Goal: Entertainment & Leisure: Consume media (video, audio)

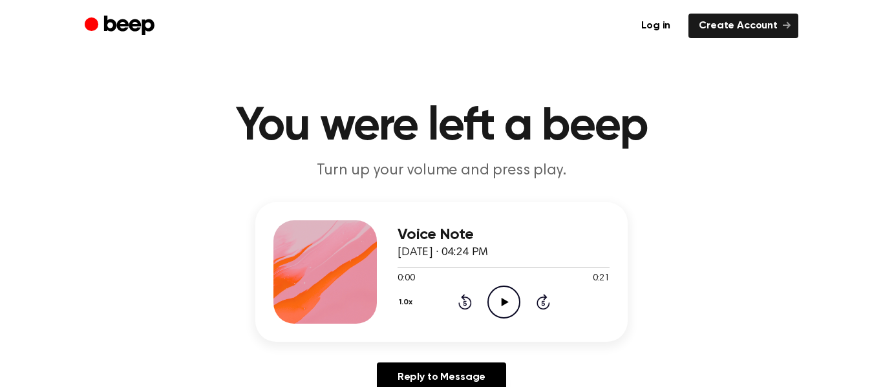
click at [497, 299] on icon "Play Audio" at bounding box center [503, 302] width 33 height 33
click at [511, 295] on icon "Play Audio" at bounding box center [503, 302] width 33 height 33
click at [493, 300] on icon "Play Audio" at bounding box center [503, 302] width 33 height 33
click at [510, 308] on icon "Play Audio" at bounding box center [503, 302] width 33 height 33
click at [504, 314] on icon "Play Audio" at bounding box center [503, 302] width 33 height 33
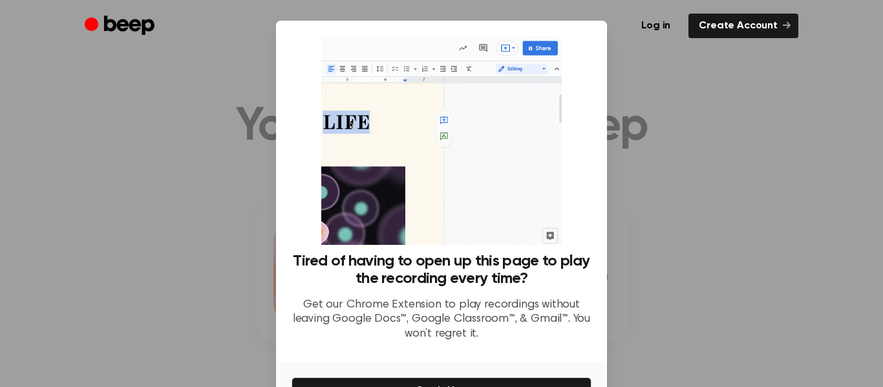
click at [707, 175] on div at bounding box center [441, 193] width 883 height 387
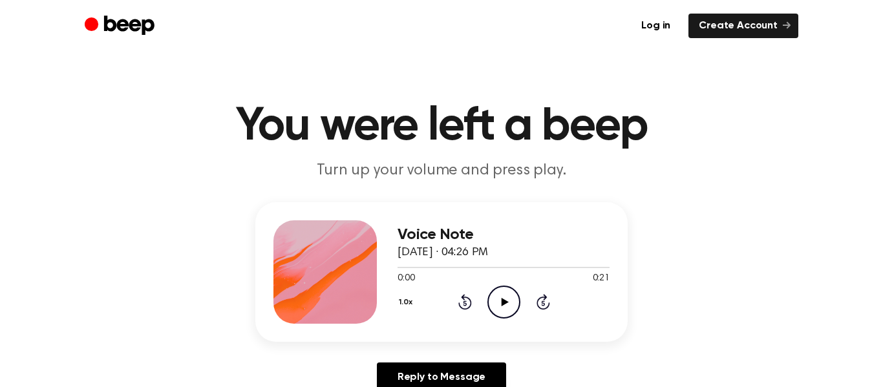
click at [494, 295] on icon "Play Audio" at bounding box center [503, 302] width 33 height 33
click at [504, 306] on icon "Play Audio" at bounding box center [503, 302] width 33 height 33
click at [491, 302] on icon "Play Audio" at bounding box center [503, 302] width 33 height 33
click at [507, 298] on icon "Play Audio" at bounding box center [503, 302] width 33 height 33
